Goal: Task Accomplishment & Management: Manage account settings

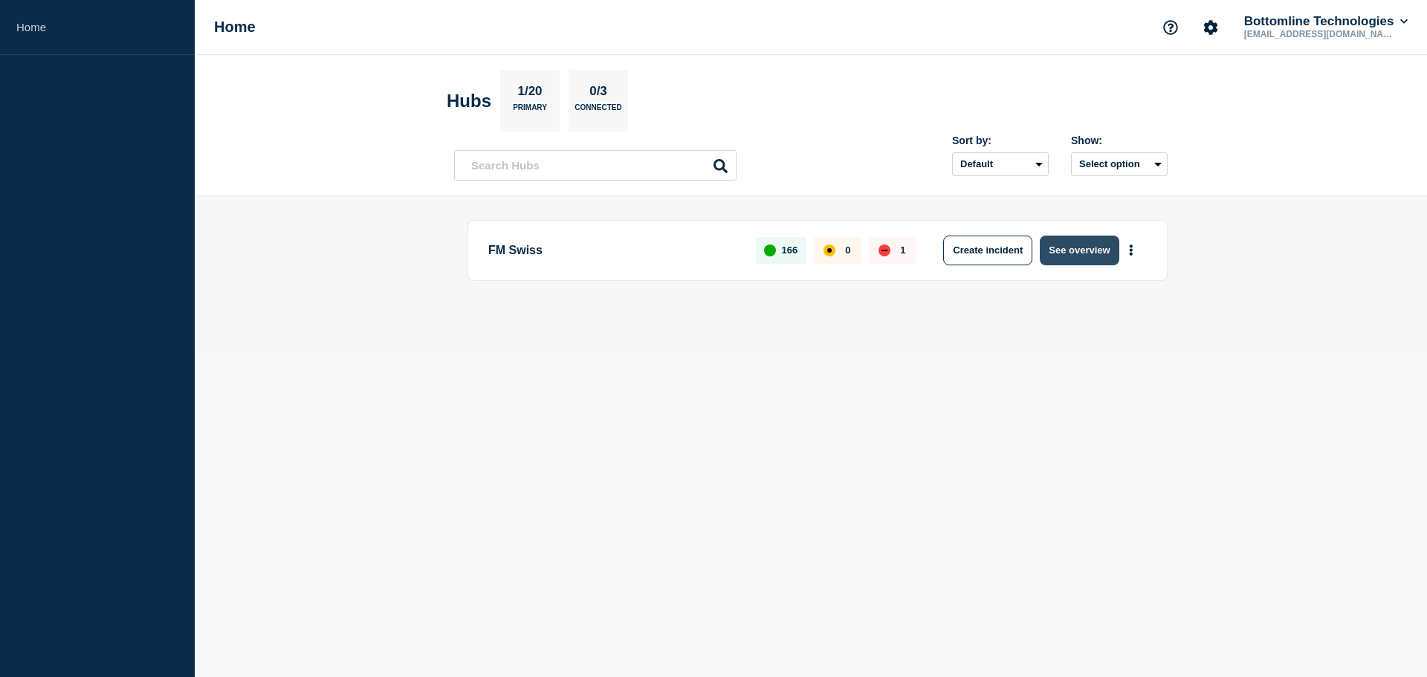
click at [1086, 252] on button "See overview" at bounding box center [1079, 251] width 79 height 30
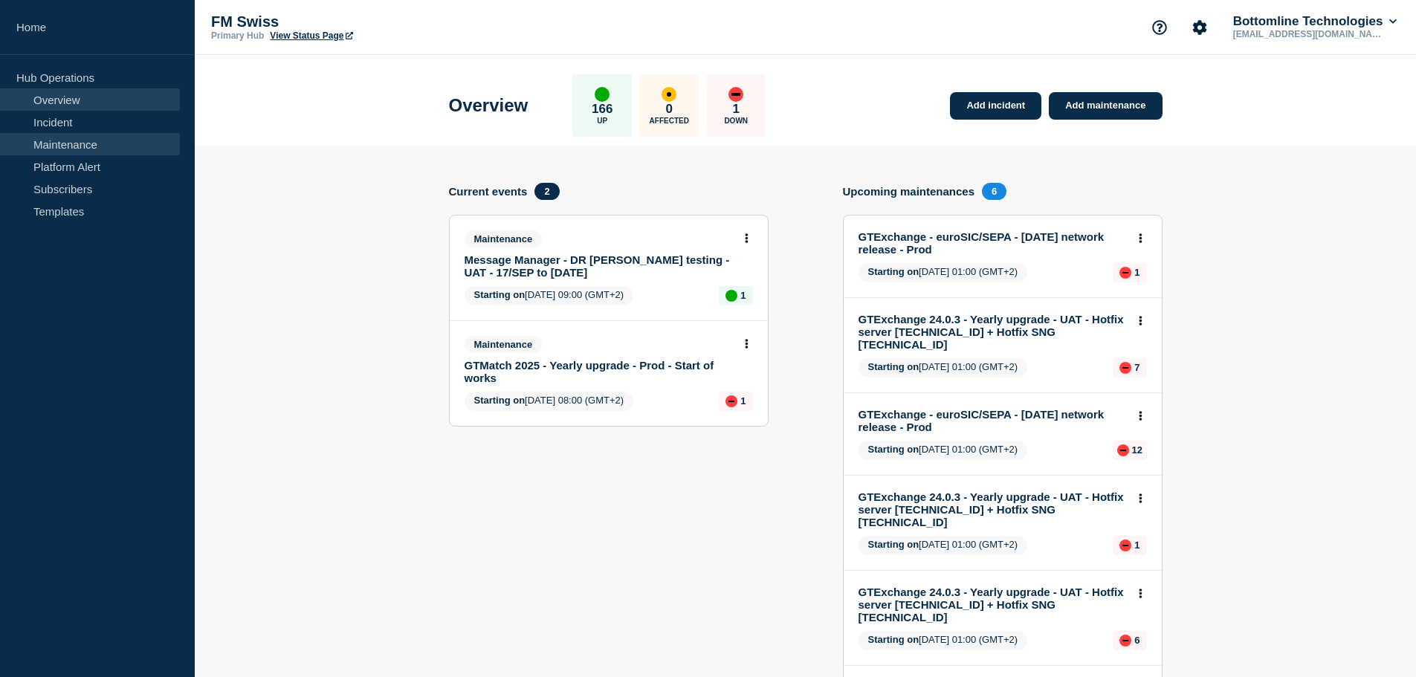
click at [77, 145] on link "Maintenance" at bounding box center [90, 144] width 180 height 22
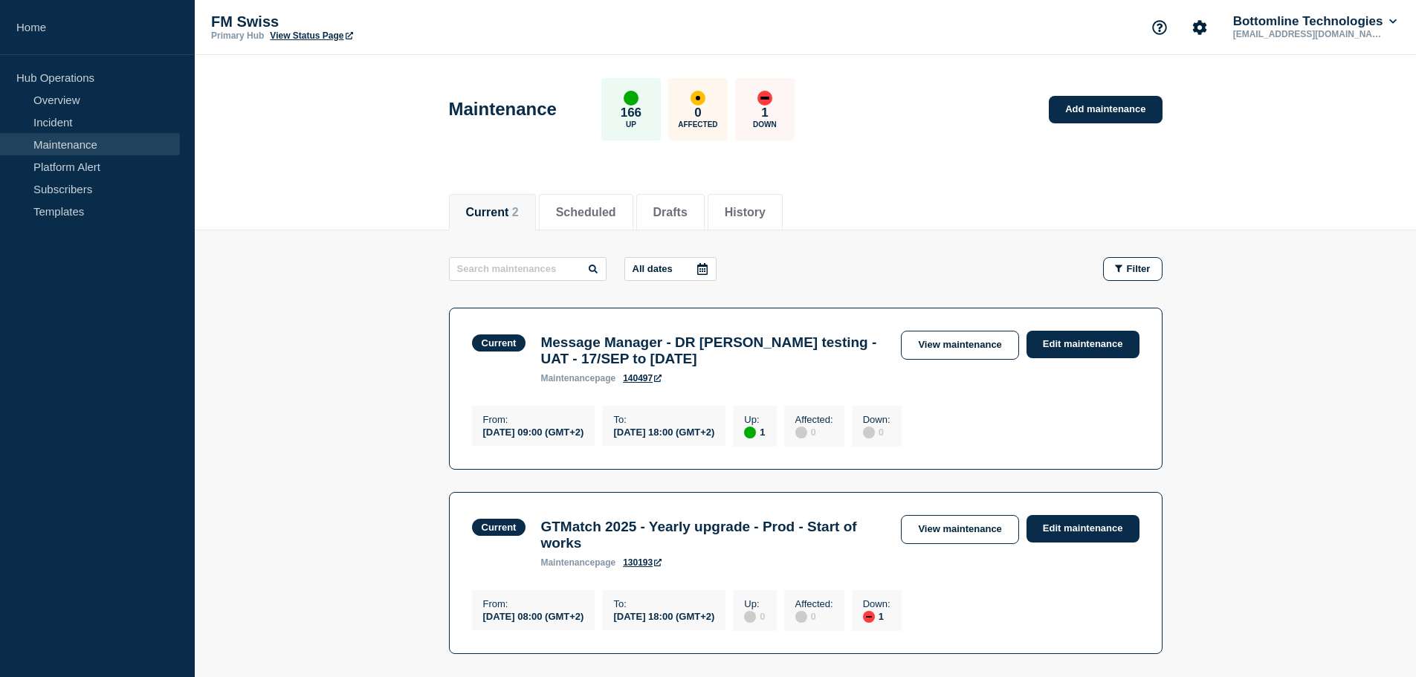
scroll to position [74, 0]
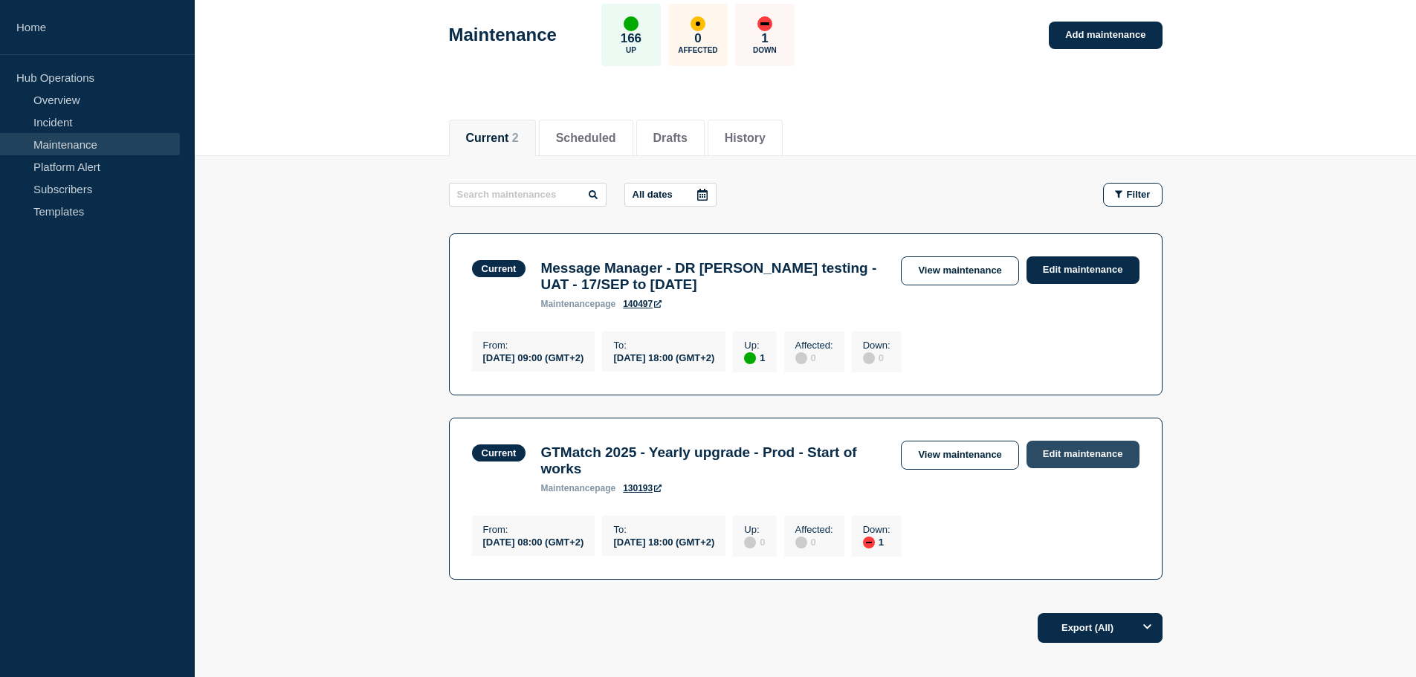
click at [1100, 466] on link "Edit maintenance" at bounding box center [1082, 454] width 113 height 27
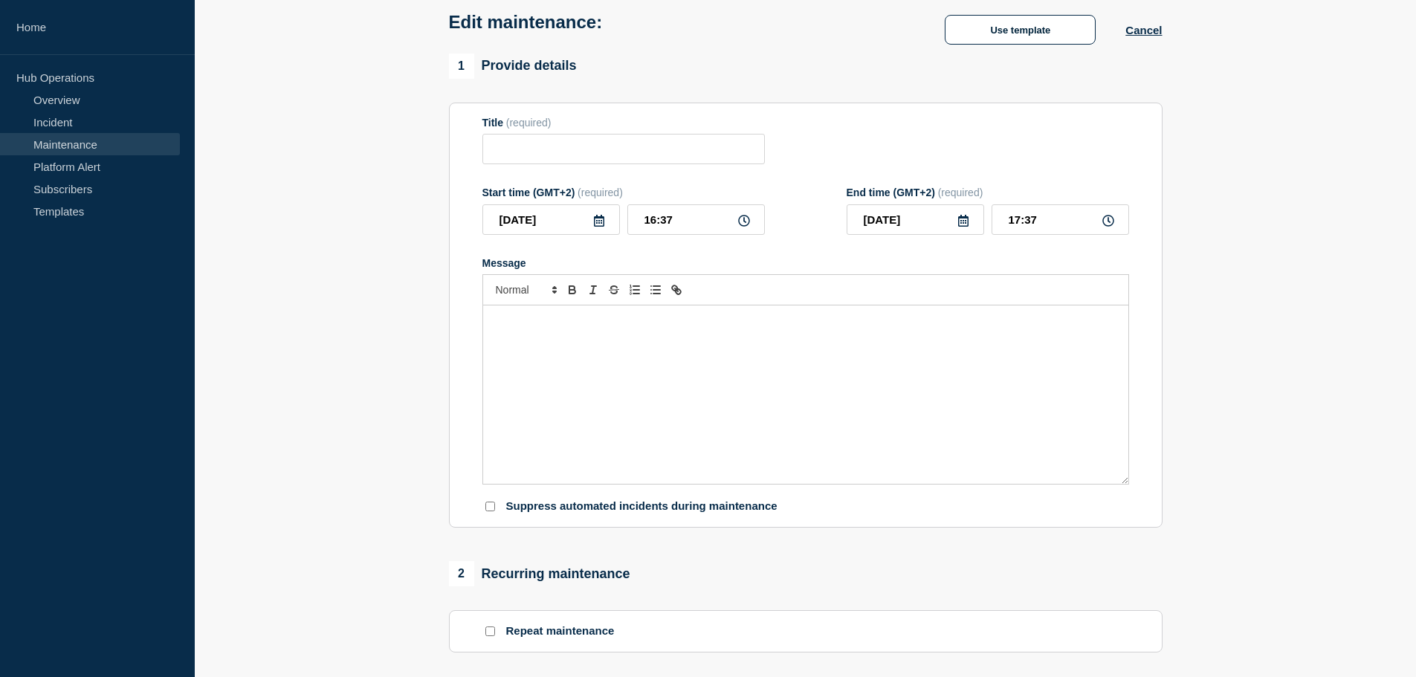
type input "GTMatch 2025 - Yearly upgrade - Prod - Start of works"
type input "08:00"
type input "18:00"
checkbox input "false"
checkbox input "true"
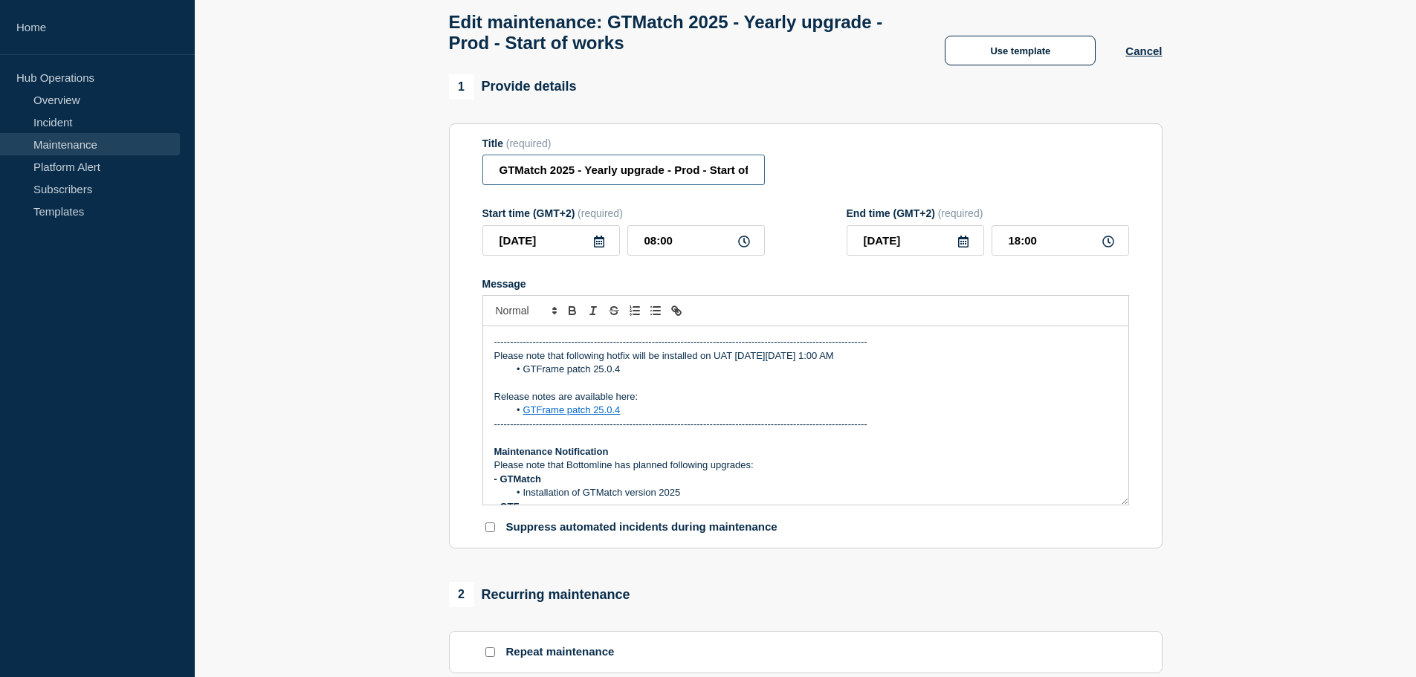
click at [724, 175] on input "GTMatch 2025 - Yearly upgrade - Prod - Start of works" at bounding box center [623, 170] width 282 height 30
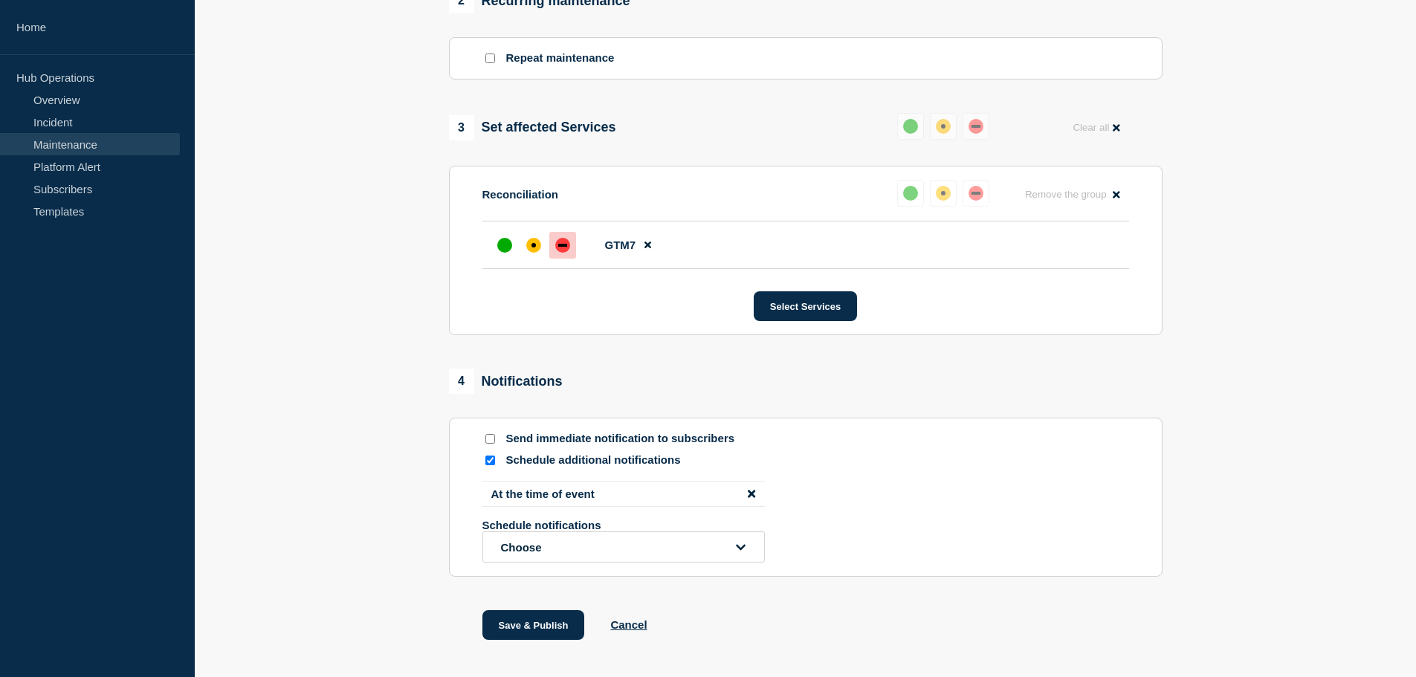
scroll to position [669, 0]
type input "GTMatch 2025 - Yearly upgrade - Prod - End of works"
click at [612, 445] on p "Send immediate notification to subscribers" at bounding box center [625, 438] width 238 height 14
click at [488, 441] on input "Send immediate notification to subscribers" at bounding box center [490, 438] width 10 height 10
checkbox input "true"
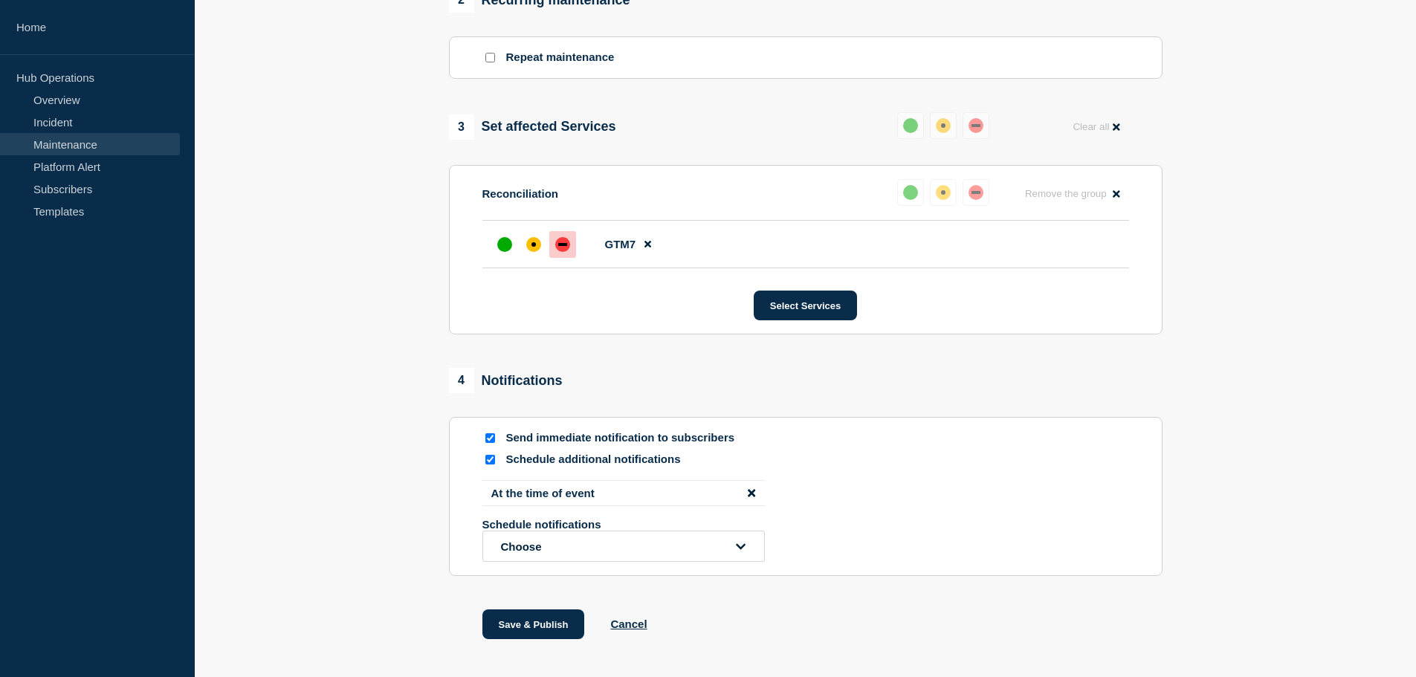
click at [493, 464] on input "Schedule additional notifications" at bounding box center [490, 460] width 10 height 10
checkbox input "false"
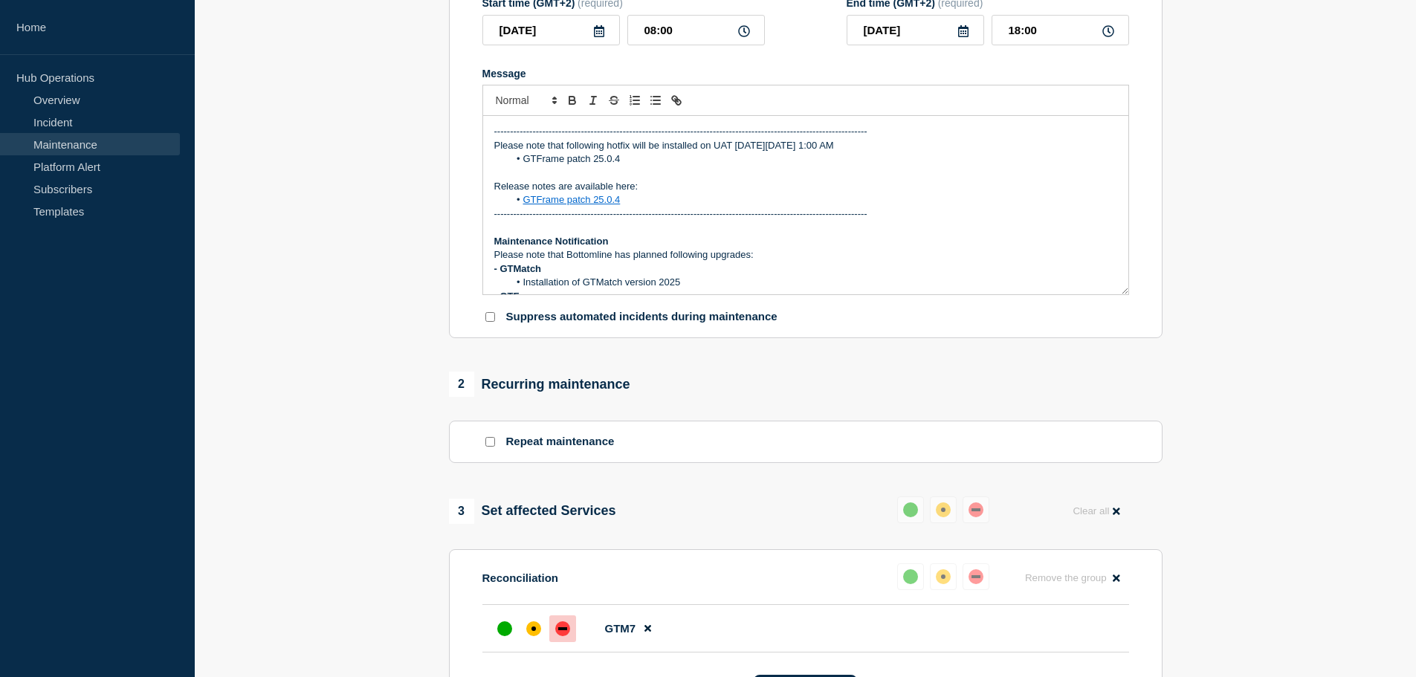
scroll to position [647, 0]
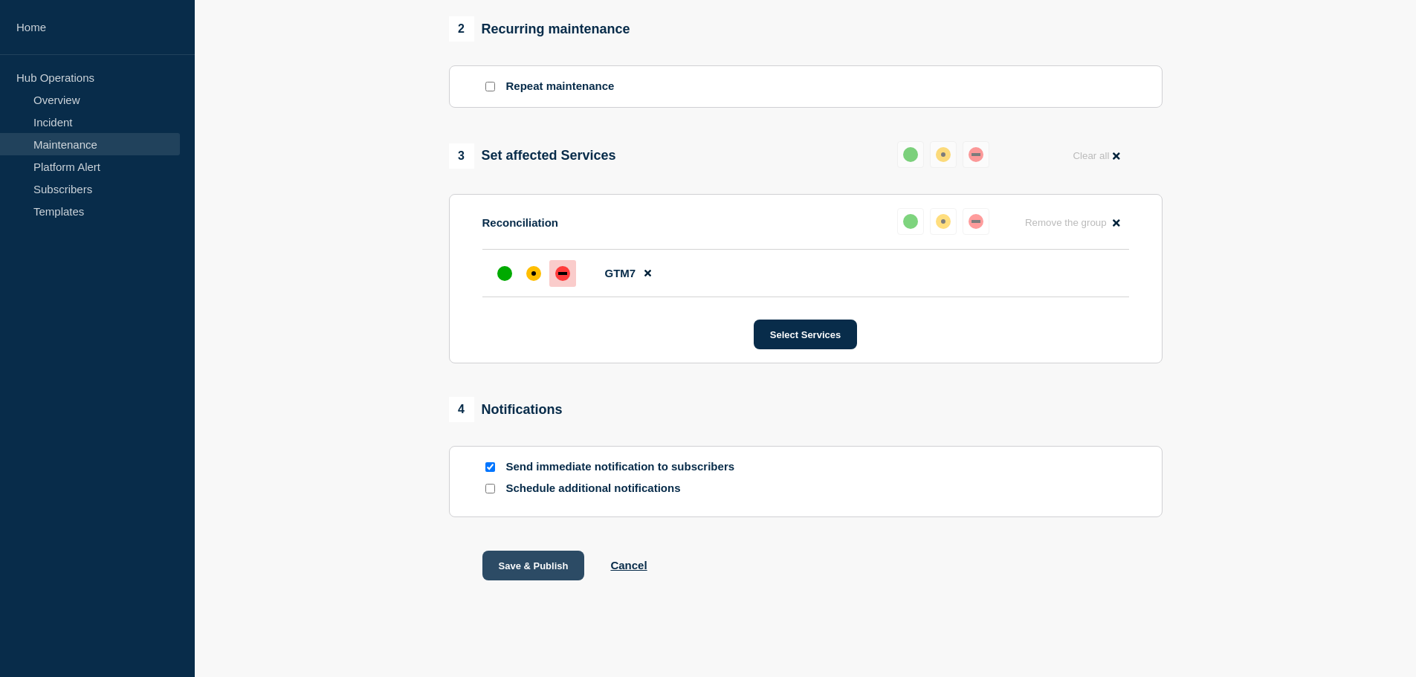
click at [554, 563] on button "Save & Publish" at bounding box center [533, 566] width 103 height 30
